Goal: Find specific page/section: Find specific page/section

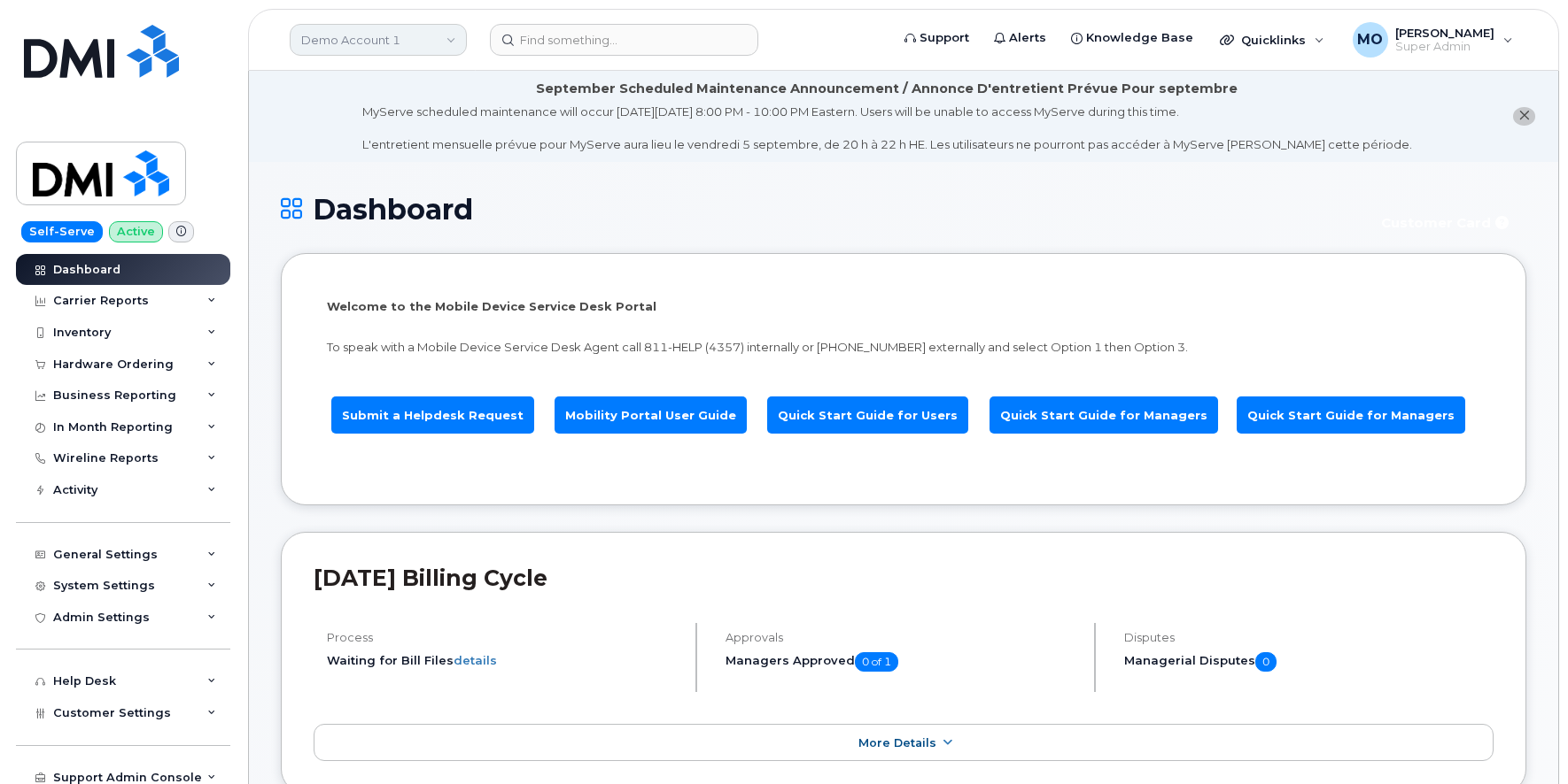
click at [424, 39] on link "Demo Account 1" at bounding box center [378, 40] width 177 height 32
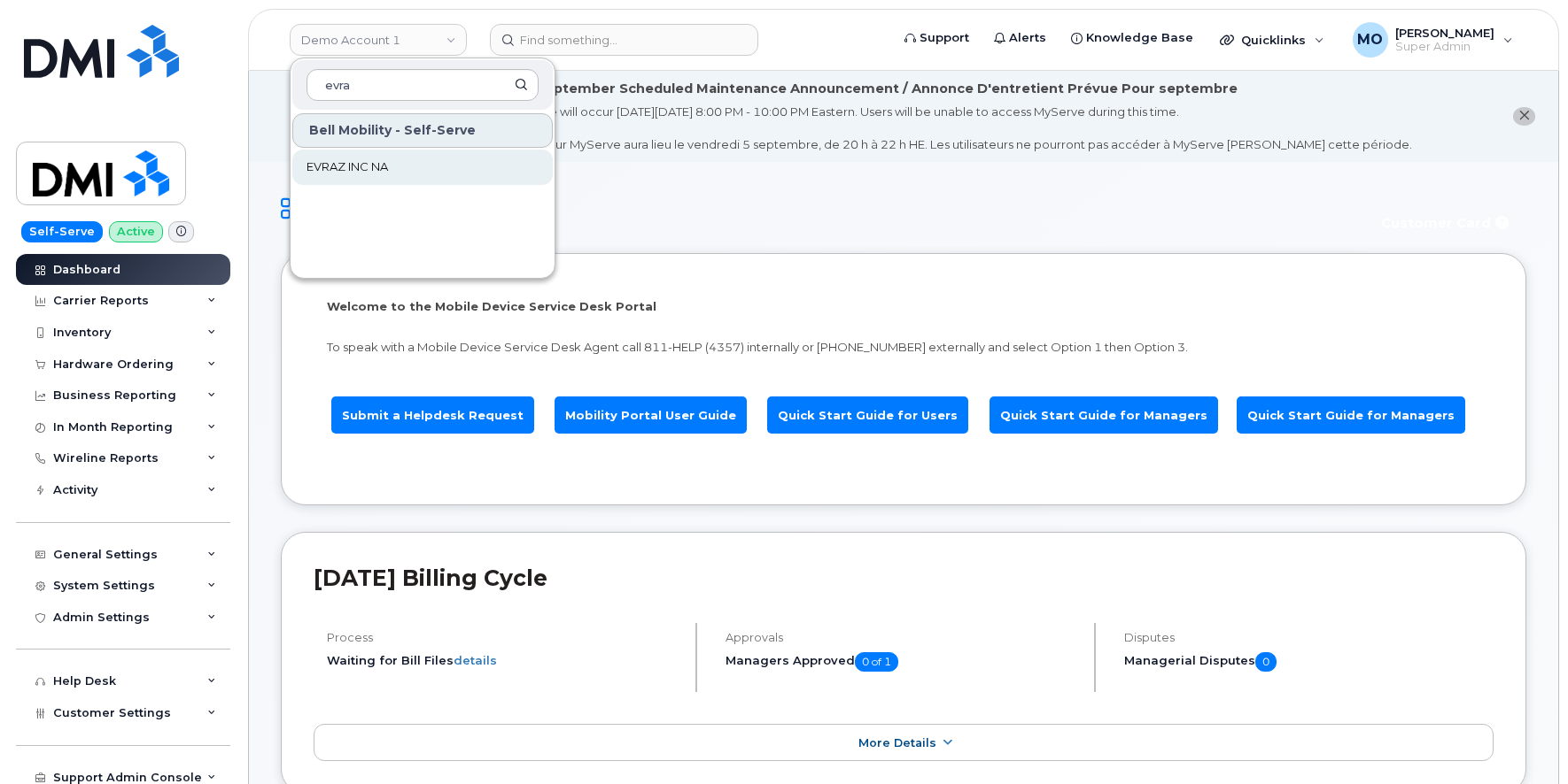
type input "evra"
click at [369, 161] on span "EVRAZ INC NA" at bounding box center [346, 167] width 81 height 18
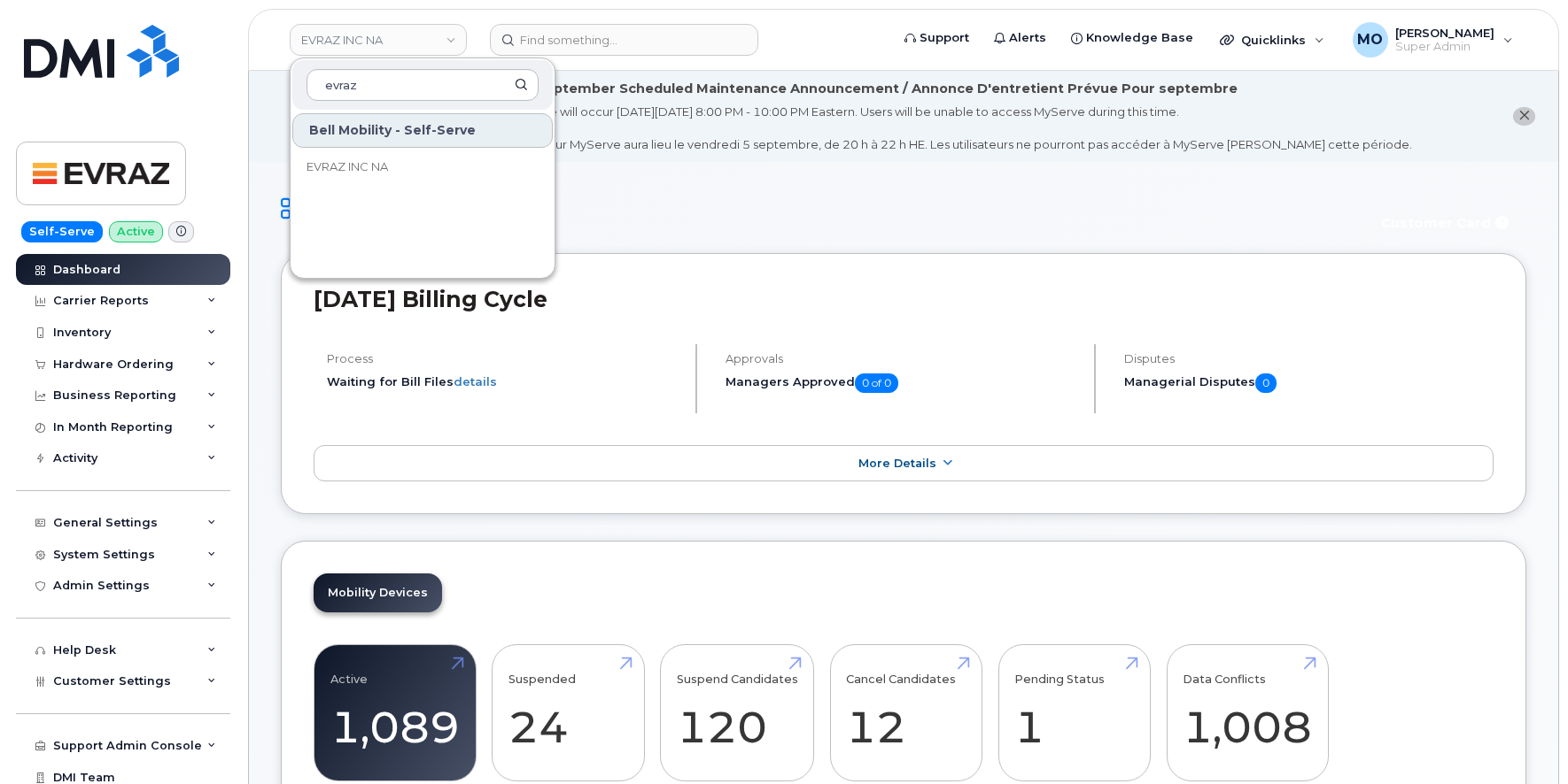
type input "evraz"
drag, startPoint x: 474, startPoint y: 130, endPoint x: 310, endPoint y: 129, distance: 164.0
click at [310, 129] on div "Bell Mobility - Self-Serve" at bounding box center [422, 130] width 261 height 35
copy div "Bell Mobility - Self-Serve"
